Goal: Use online tool/utility: Utilize a website feature to perform a specific function

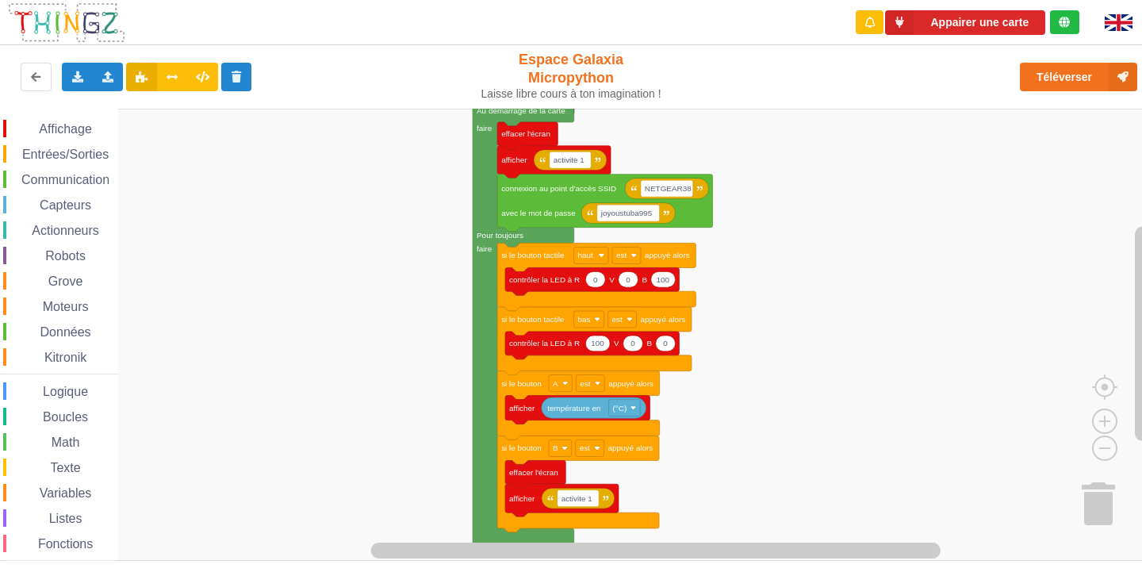
click at [721, 451] on rect "Espace de travail de Blocky" at bounding box center [576, 335] width 1153 height 452
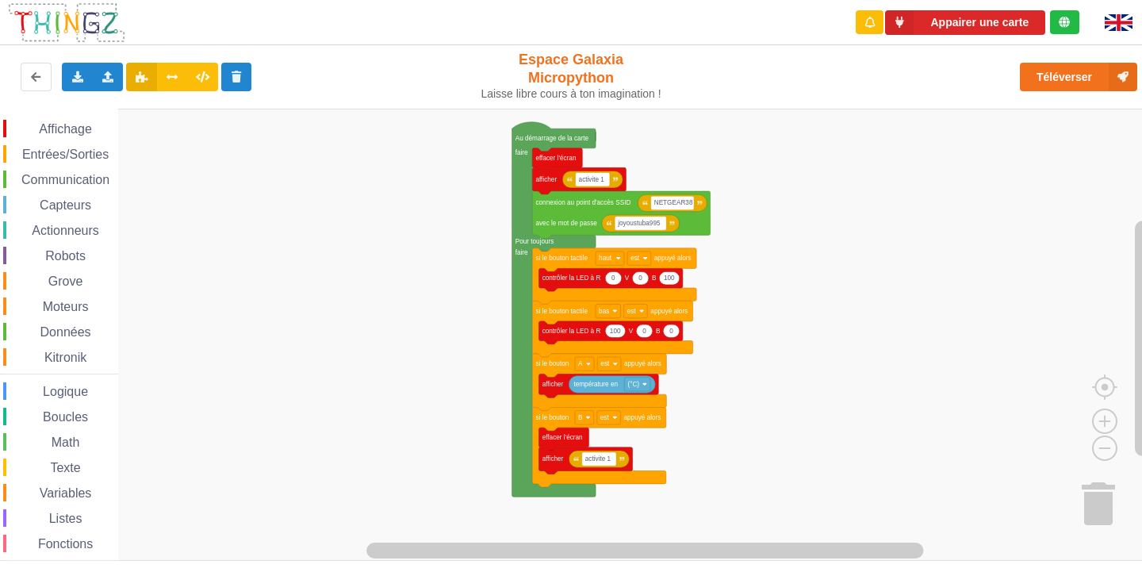
click at [720, 399] on rect "Espace de travail de Blocky" at bounding box center [576, 335] width 1153 height 452
click at [899, 144] on rect "Espace de travail de Blocky" at bounding box center [576, 335] width 1153 height 452
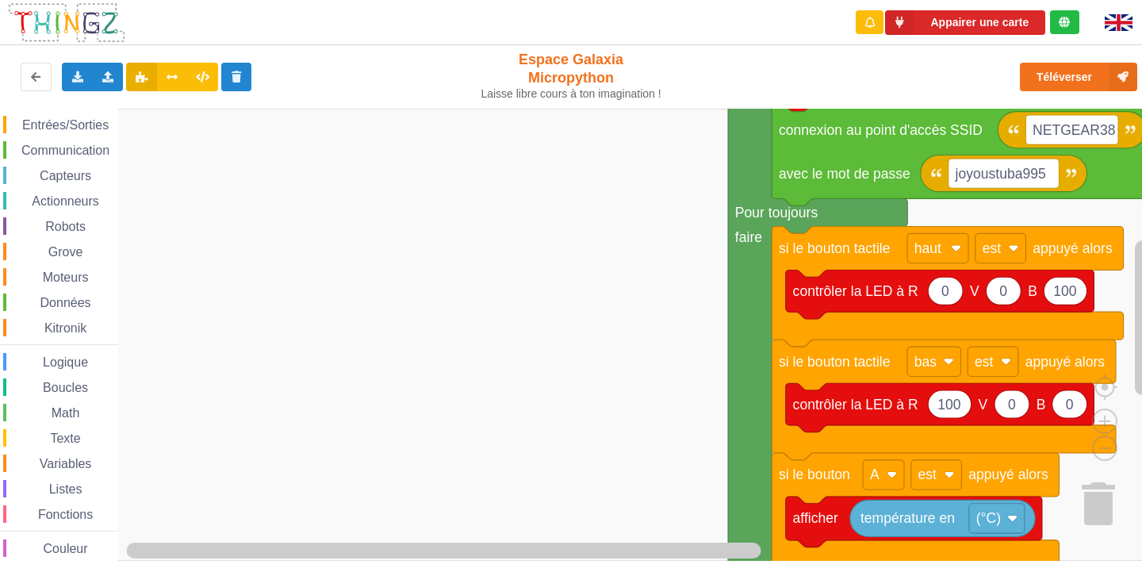
scroll to position [41, 0]
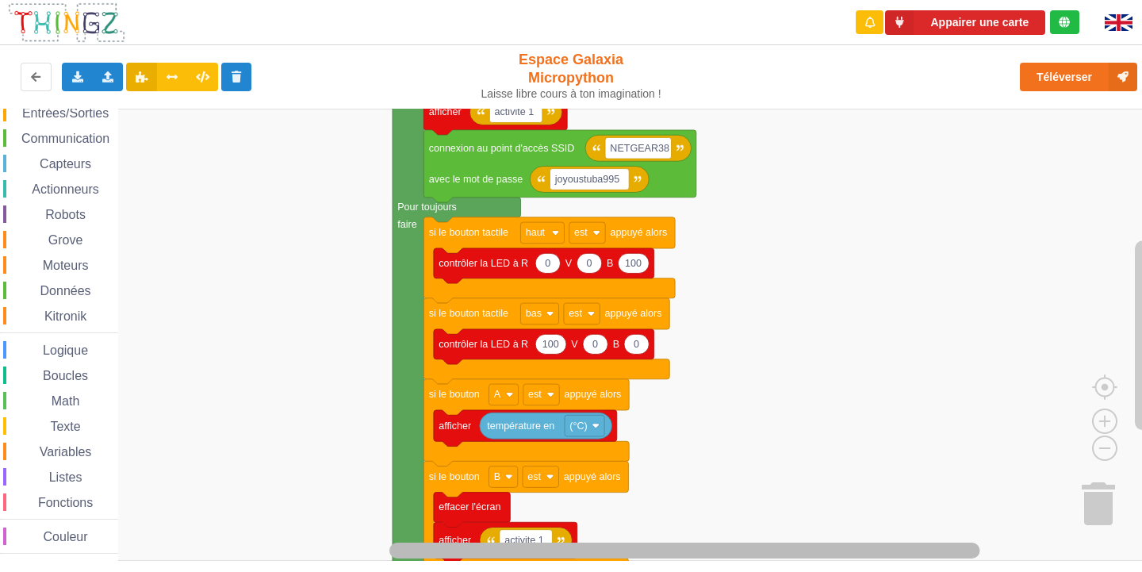
click at [850, 571] on html "Appairer une carte Exporter l'assemblage de blocs Exporter l'assemblage de bloc…" at bounding box center [571, 286] width 1142 height 572
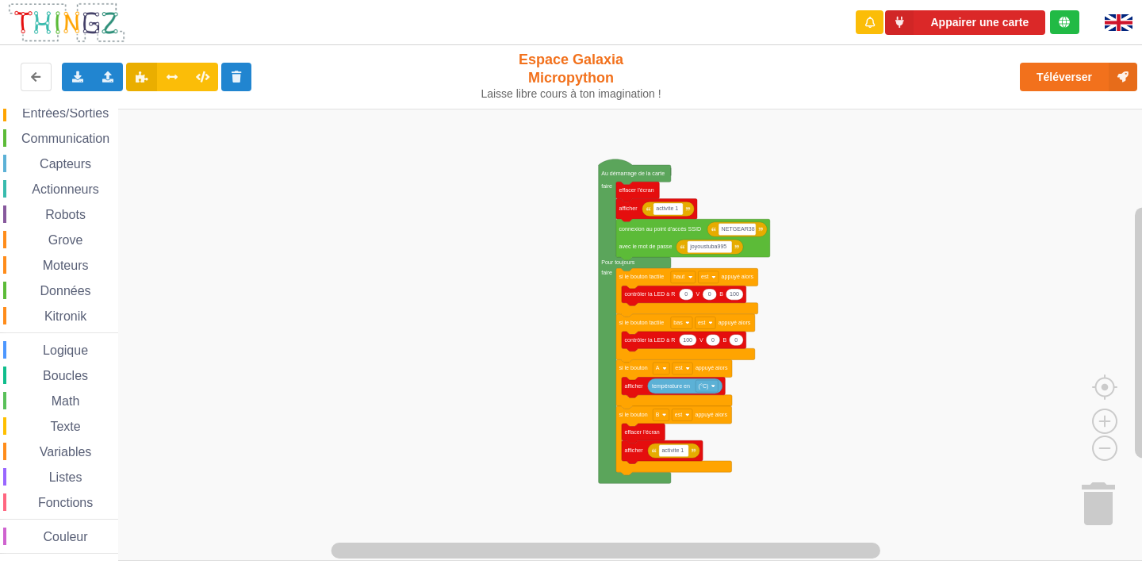
click at [860, 201] on rect "Espace de travail de Blocky" at bounding box center [576, 335] width 1153 height 452
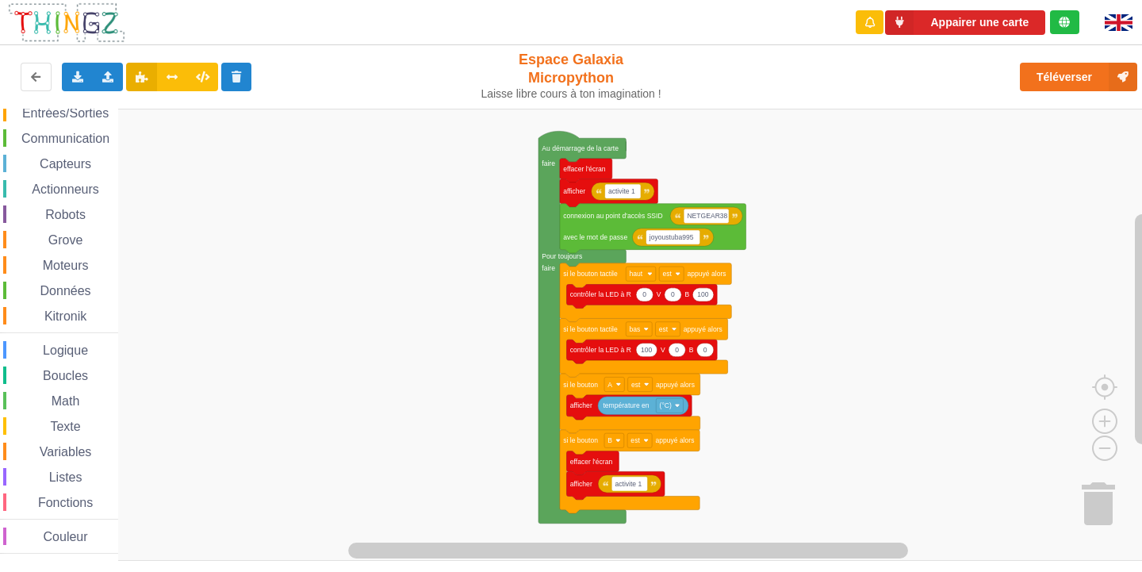
click at [856, 182] on rect "Espace de travail de Blocky" at bounding box center [576, 335] width 1153 height 452
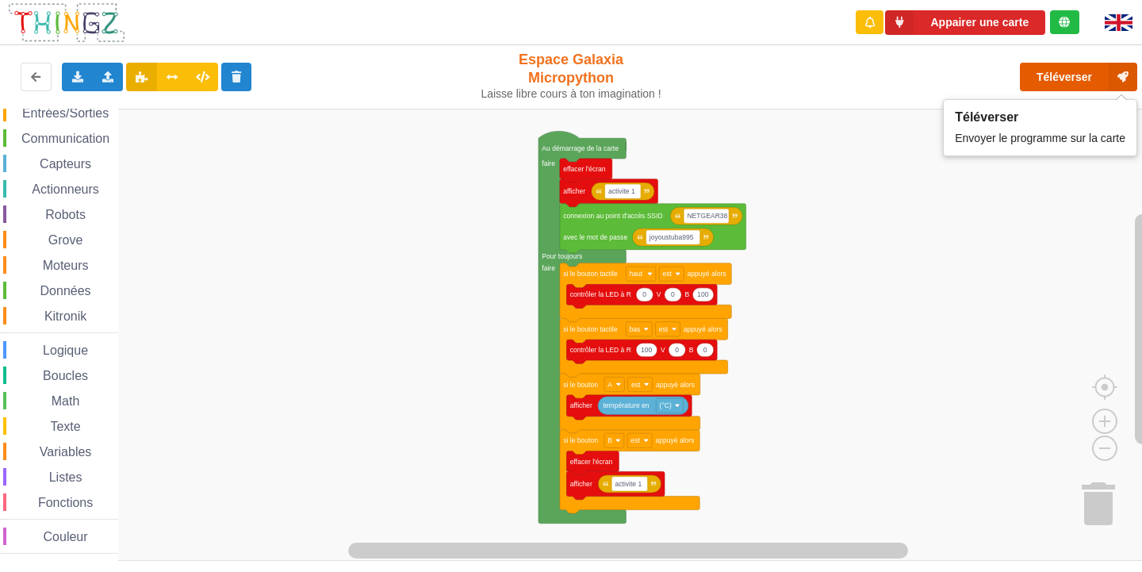
click at [1055, 76] on button "Téléverser" at bounding box center [1078, 77] width 117 height 29
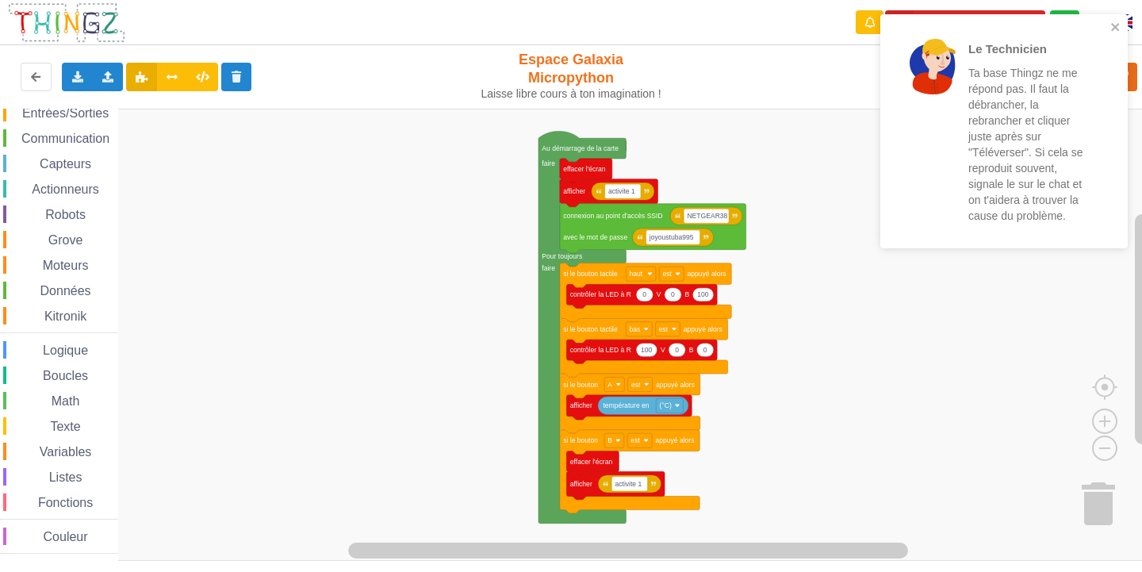
click at [1105, 27] on div "Le Technicien Ta base Thingz ne me répond pas. Il faut la débrancher, la rebran…" at bounding box center [998, 131] width 214 height 212
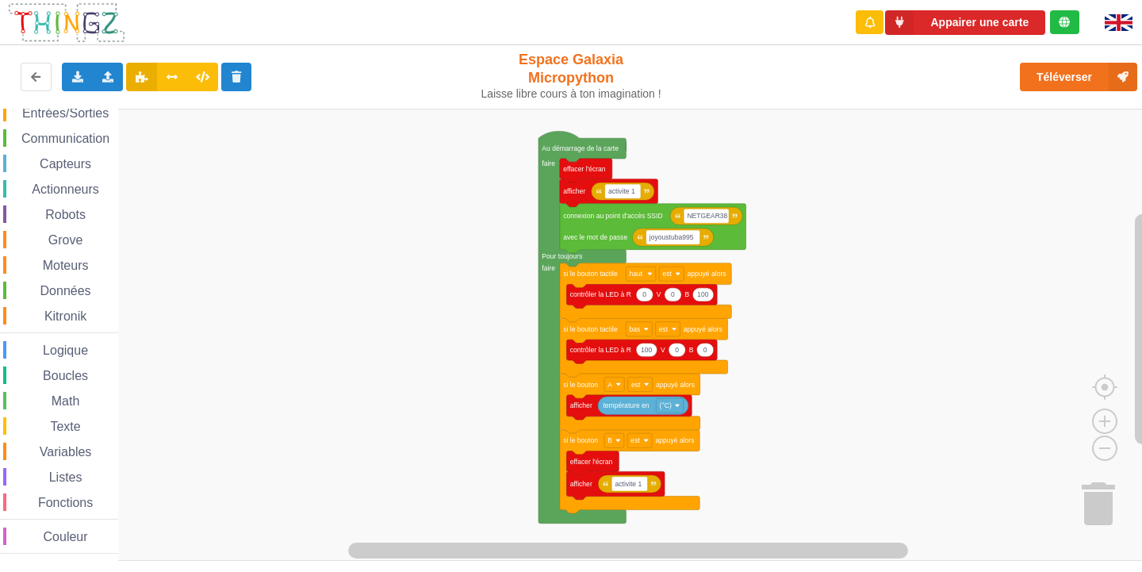
click at [1011, 33] on div "Le Technicien Ta base Thingz ne me répond pas. Il faut la débrancher, la rebran…" at bounding box center [1004, 136] width 254 height 251
click at [1009, 23] on button "Appairer une carte" at bounding box center [965, 22] width 160 height 25
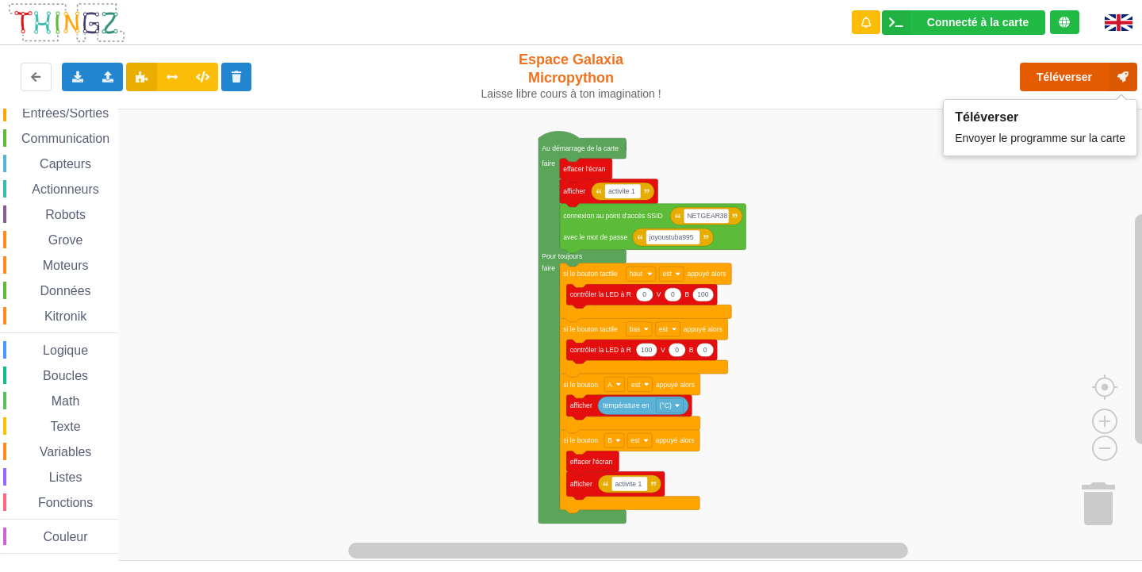
click at [1094, 73] on button "Téléverser" at bounding box center [1078, 77] width 117 height 29
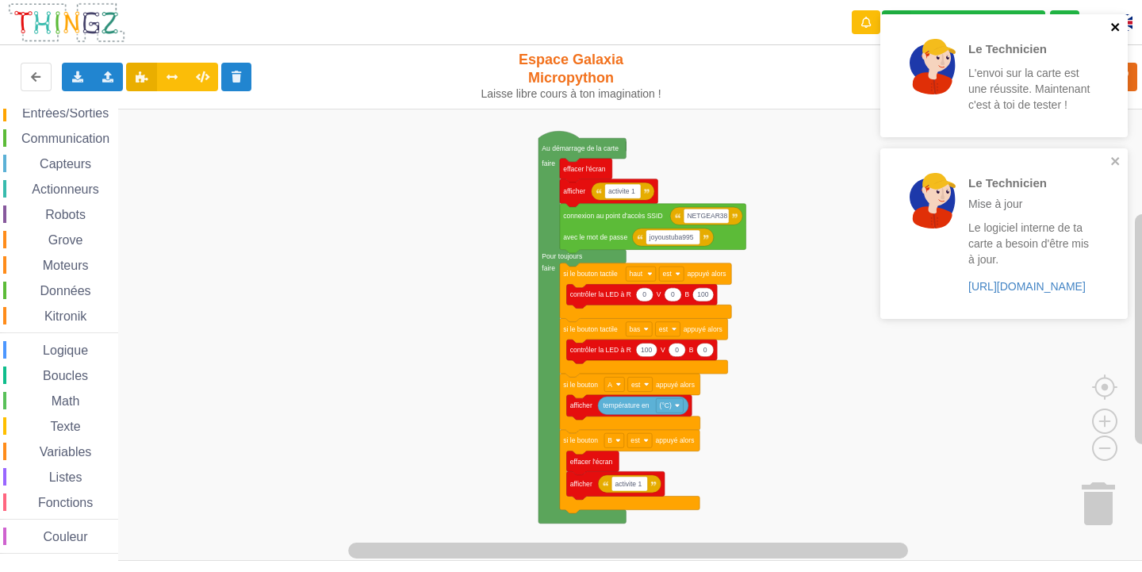
click at [1120, 35] on button "close" at bounding box center [1115, 28] width 11 height 15
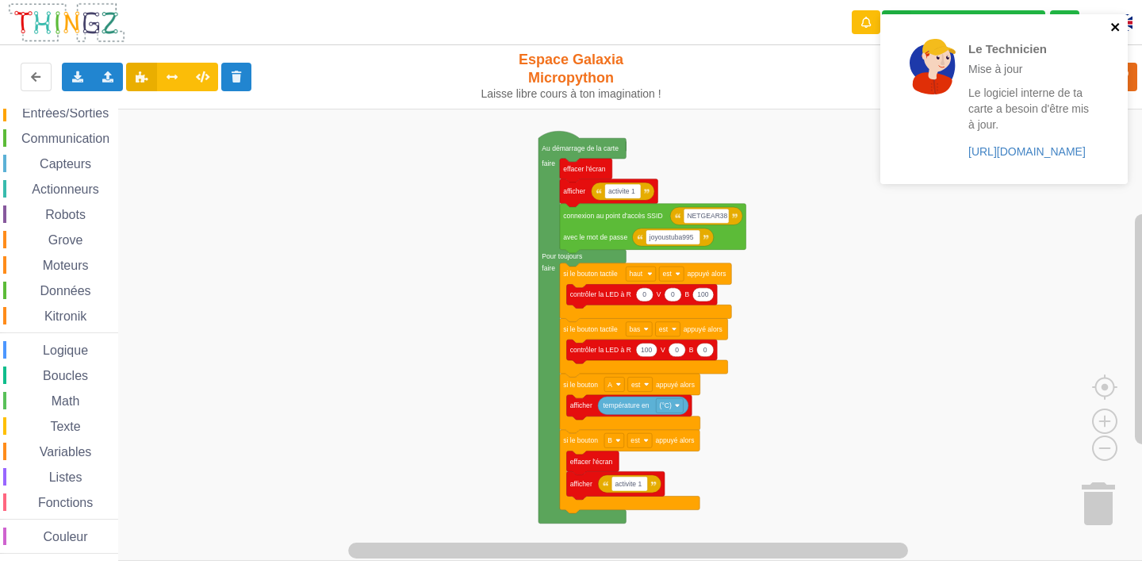
click at [1116, 31] on icon "close" at bounding box center [1115, 27] width 11 height 13
